Goal: Check status

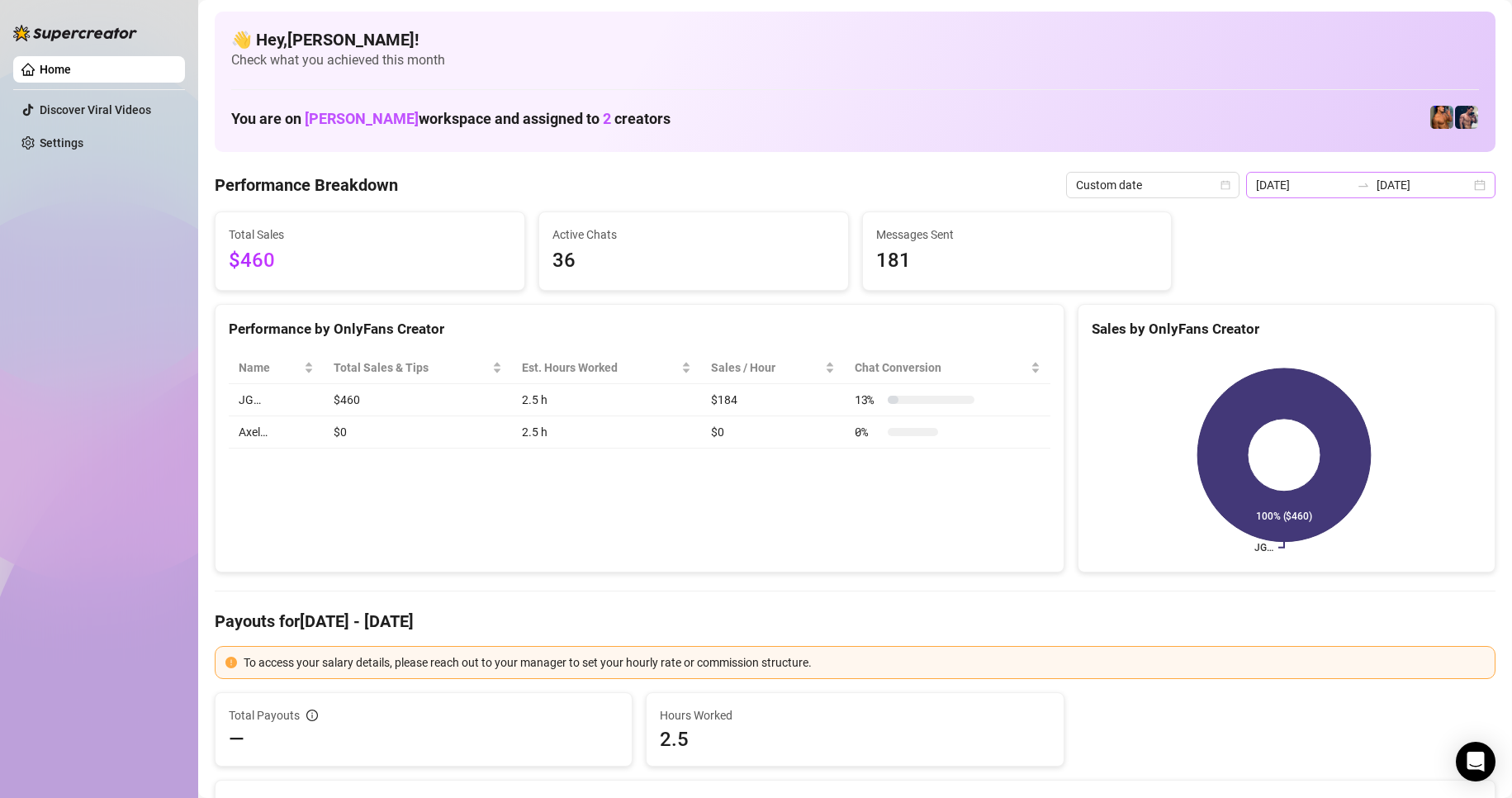
click at [1479, 190] on div "[DATE] [DATE]" at bounding box center [1370, 185] width 249 height 26
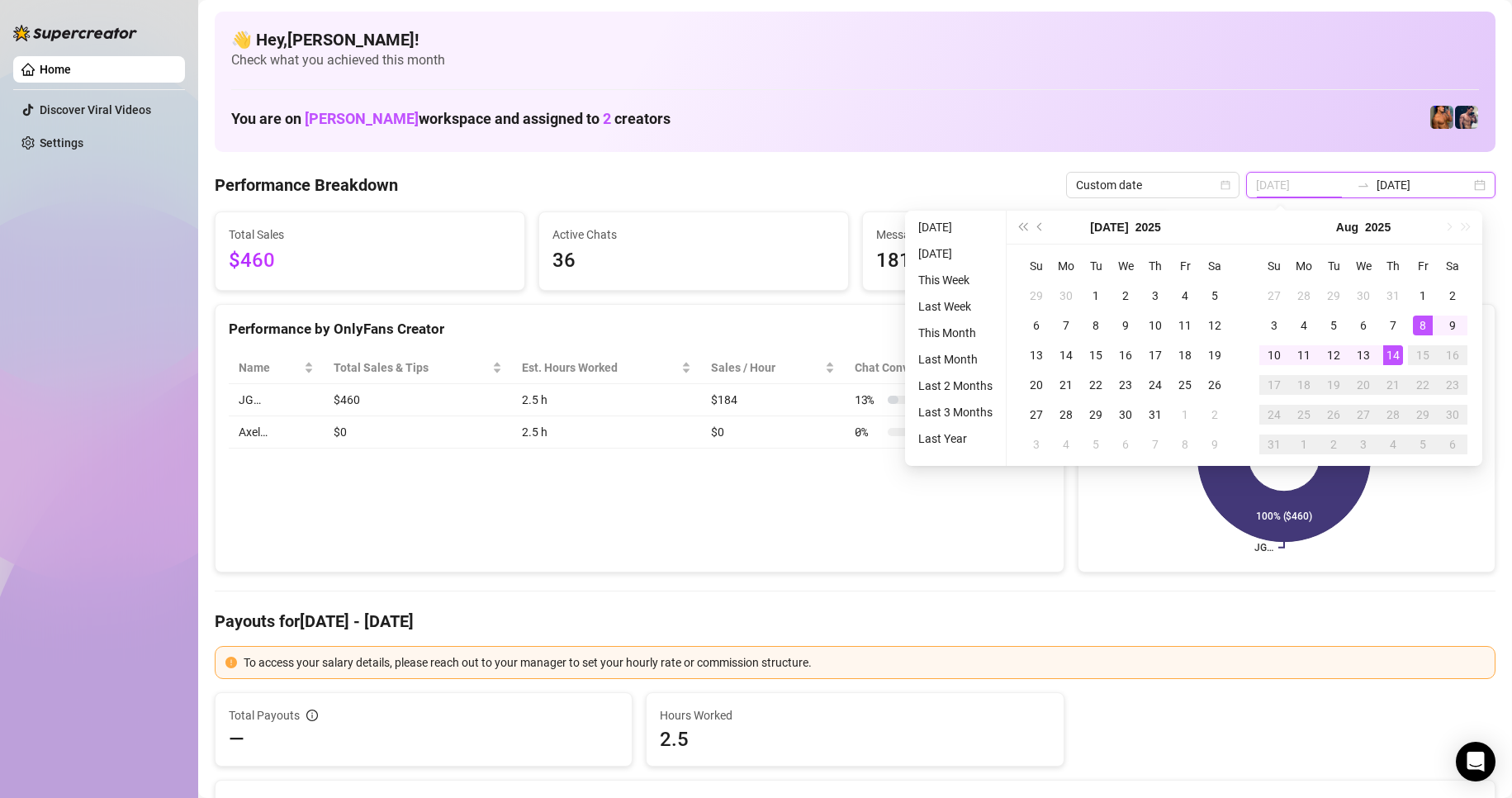
type input "[DATE]"
click at [1404, 356] on td "14" at bounding box center [1393, 355] width 30 height 30
click at [1384, 356] on div "14" at bounding box center [1393, 355] width 20 height 20
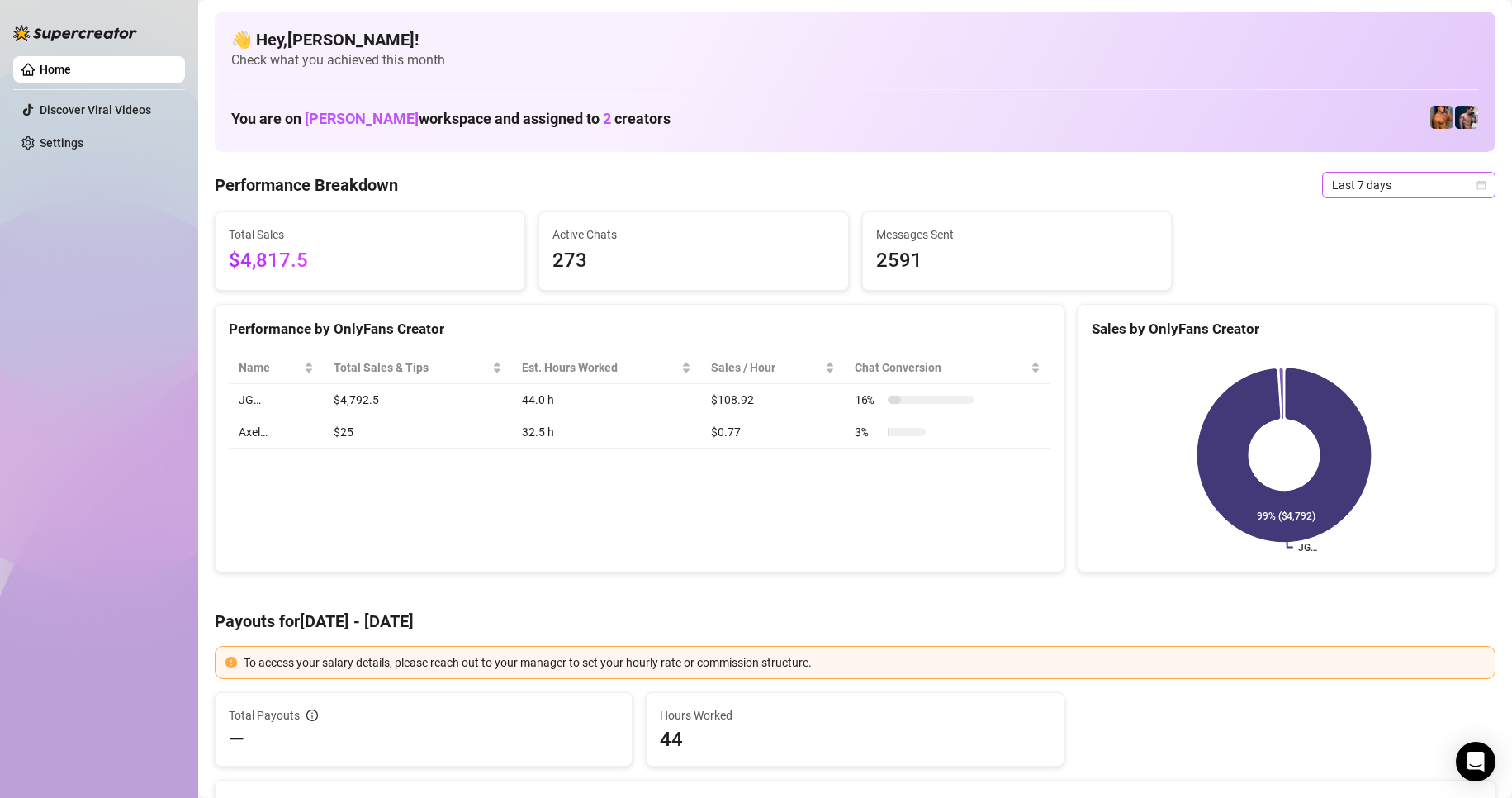
drag, startPoint x: 0, startPoint y: 0, endPoint x: 1432, endPoint y: 183, distance: 1443.6
click at [1432, 183] on span "Last 7 days" at bounding box center [1409, 185] width 154 height 25
click at [1409, 315] on div "Custom date" at bounding box center [1395, 324] width 147 height 18
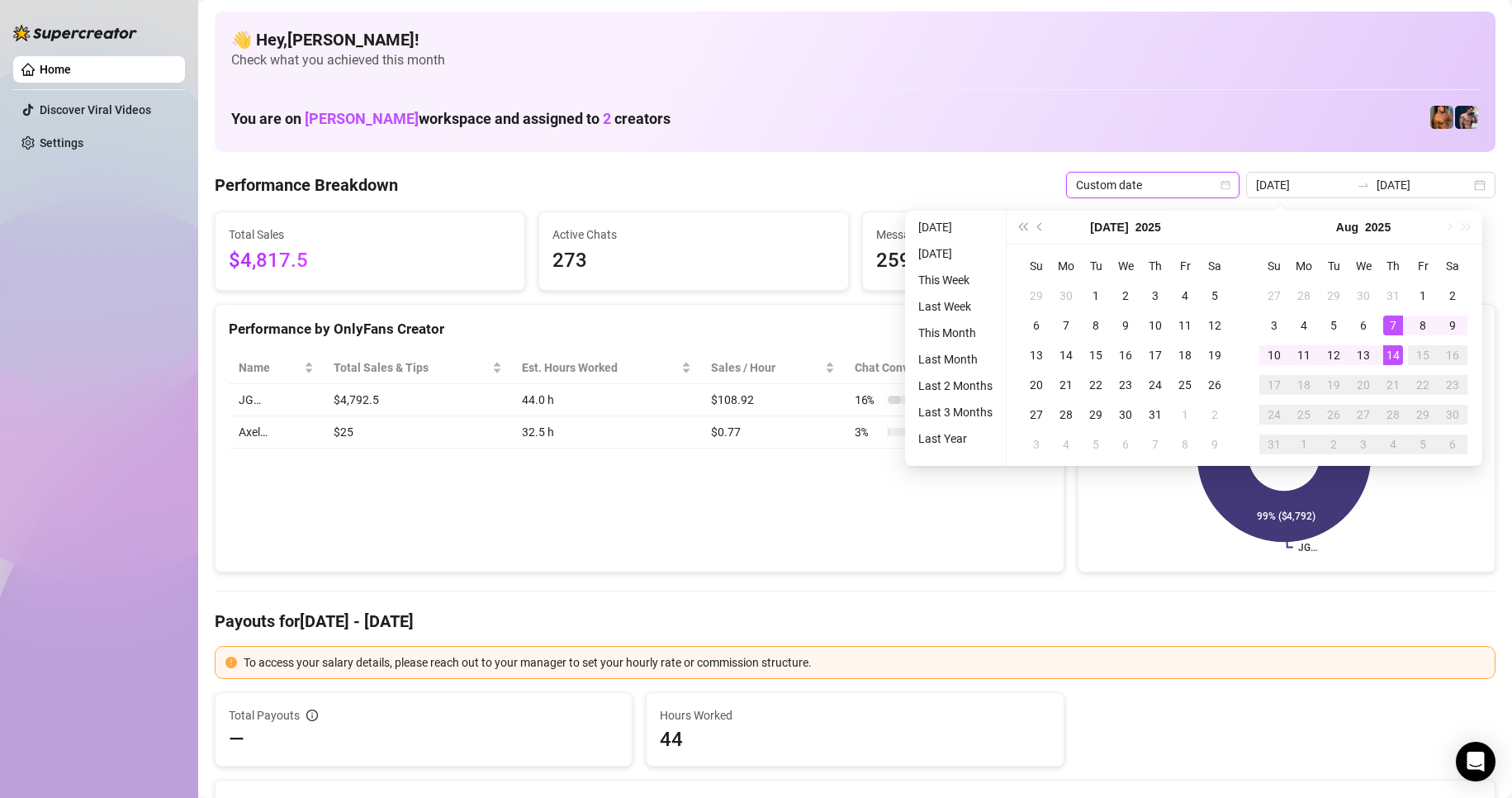
type input "[DATE]"
click at [1396, 355] on div "14" at bounding box center [1393, 355] width 20 height 20
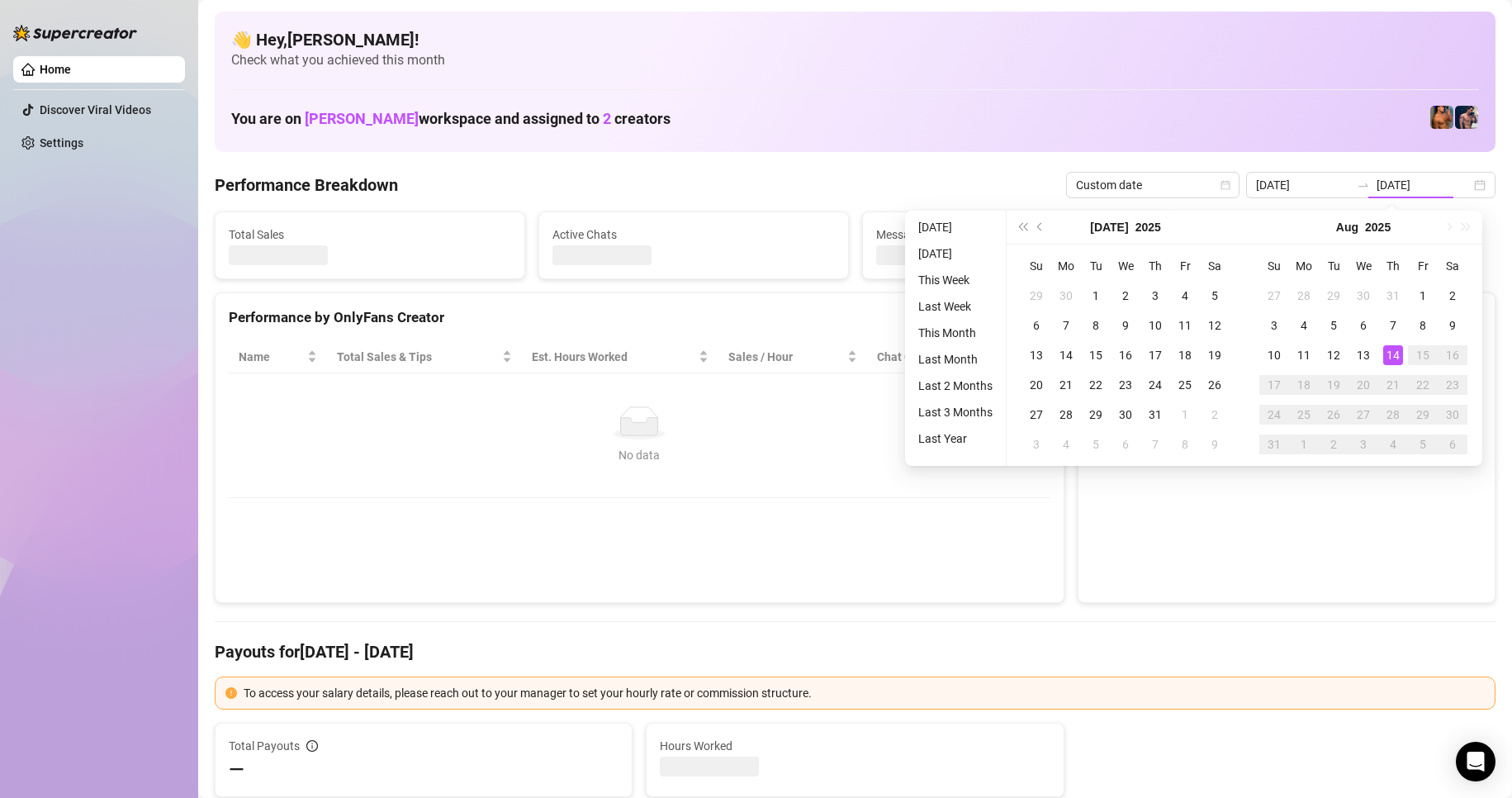
type input "[DATE]"
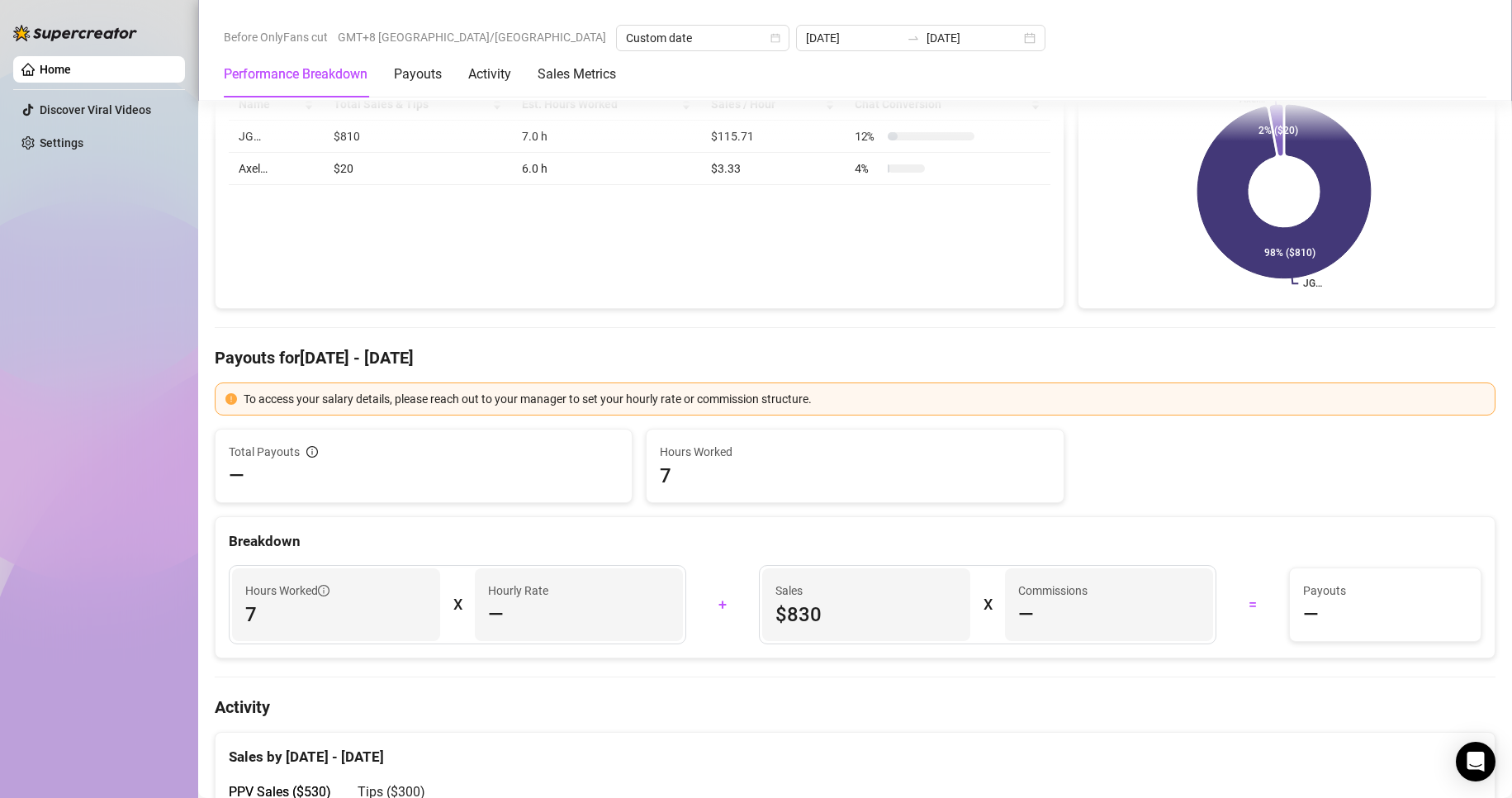
scroll to position [248, 0]
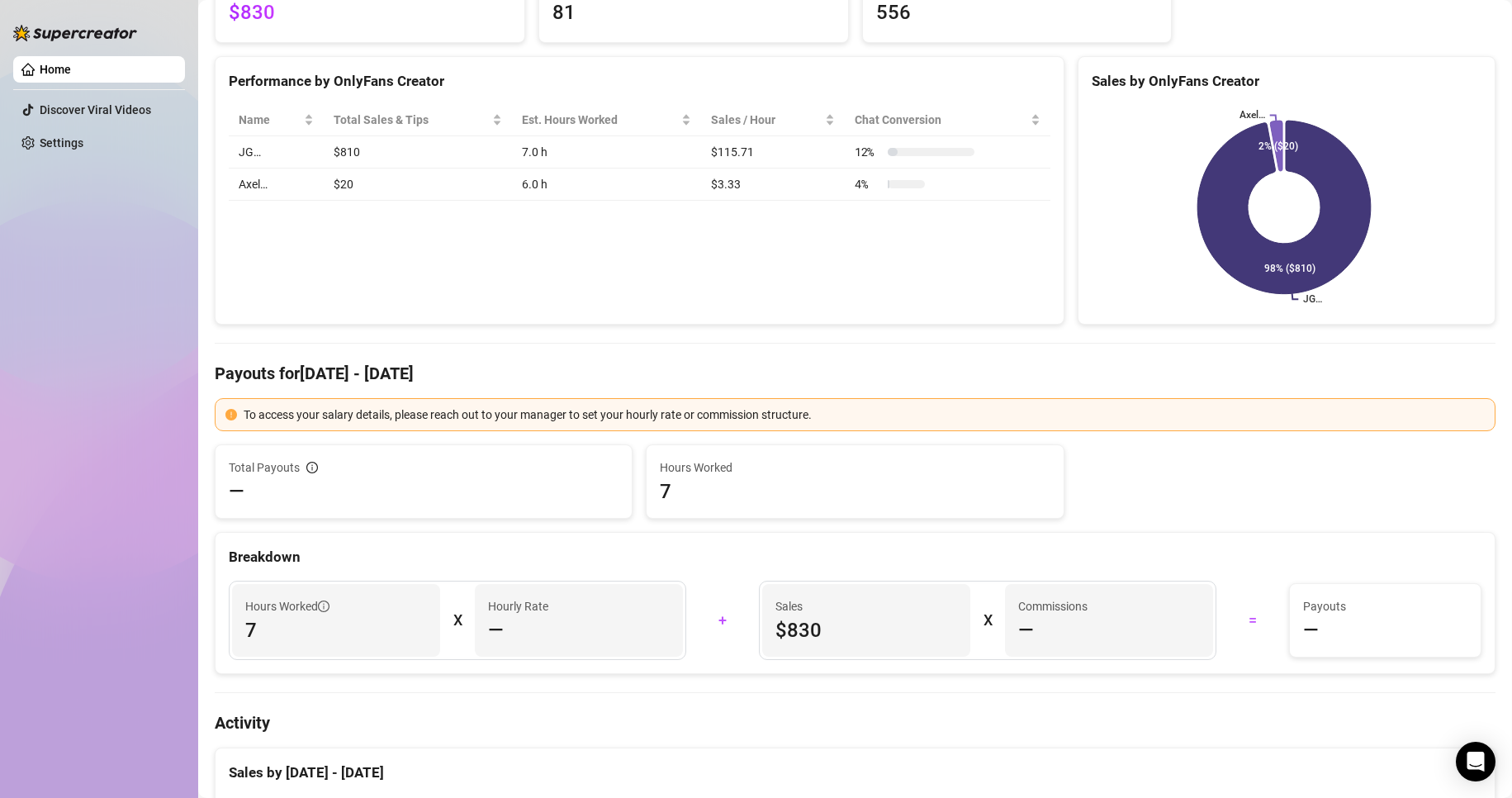
click at [792, 417] on div "To access your salary details, please reach out to your manager to set your hou…" at bounding box center [864, 414] width 1242 height 18
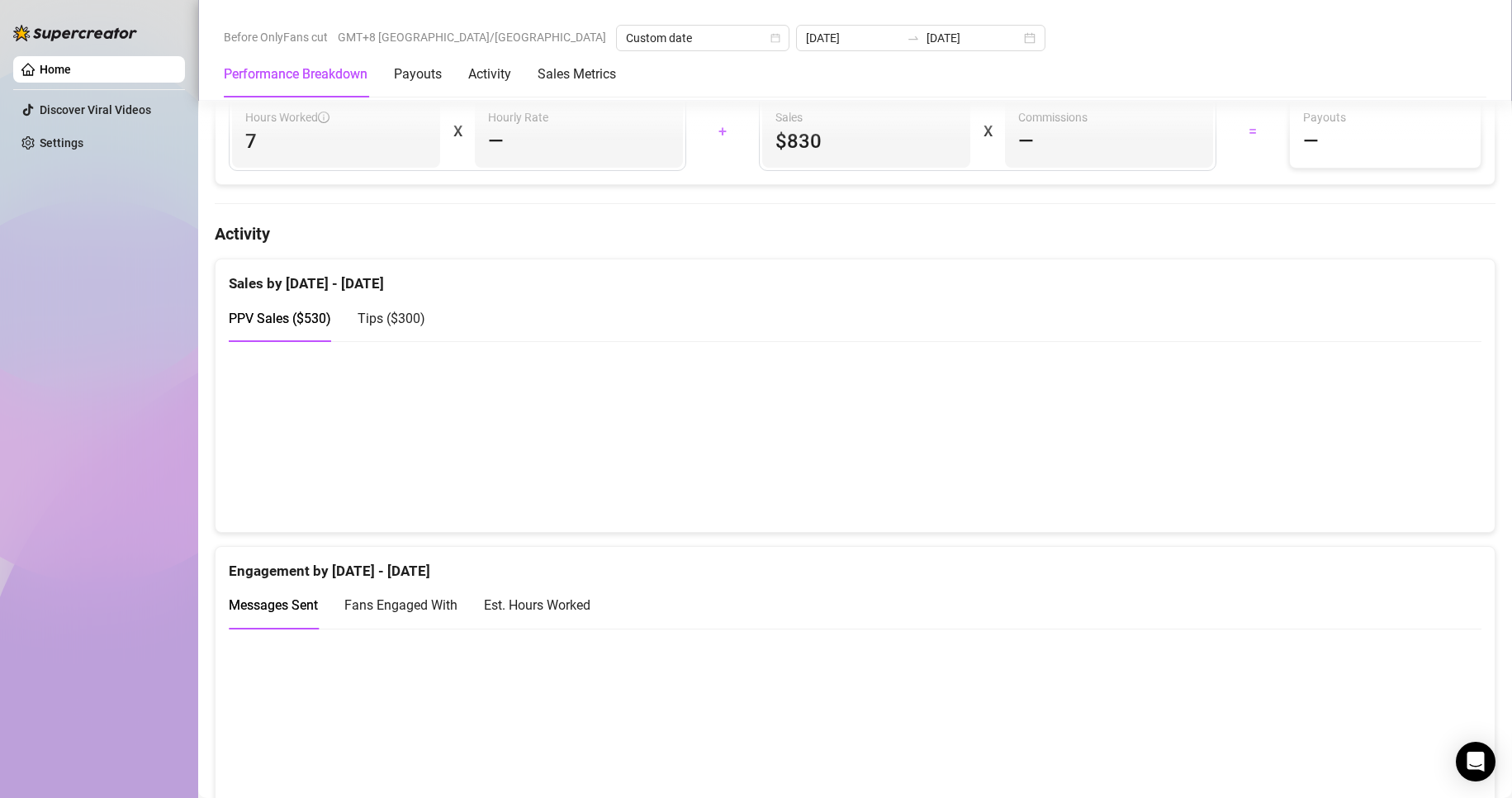
scroll to position [826, 0]
